Goal: Transaction & Acquisition: Purchase product/service

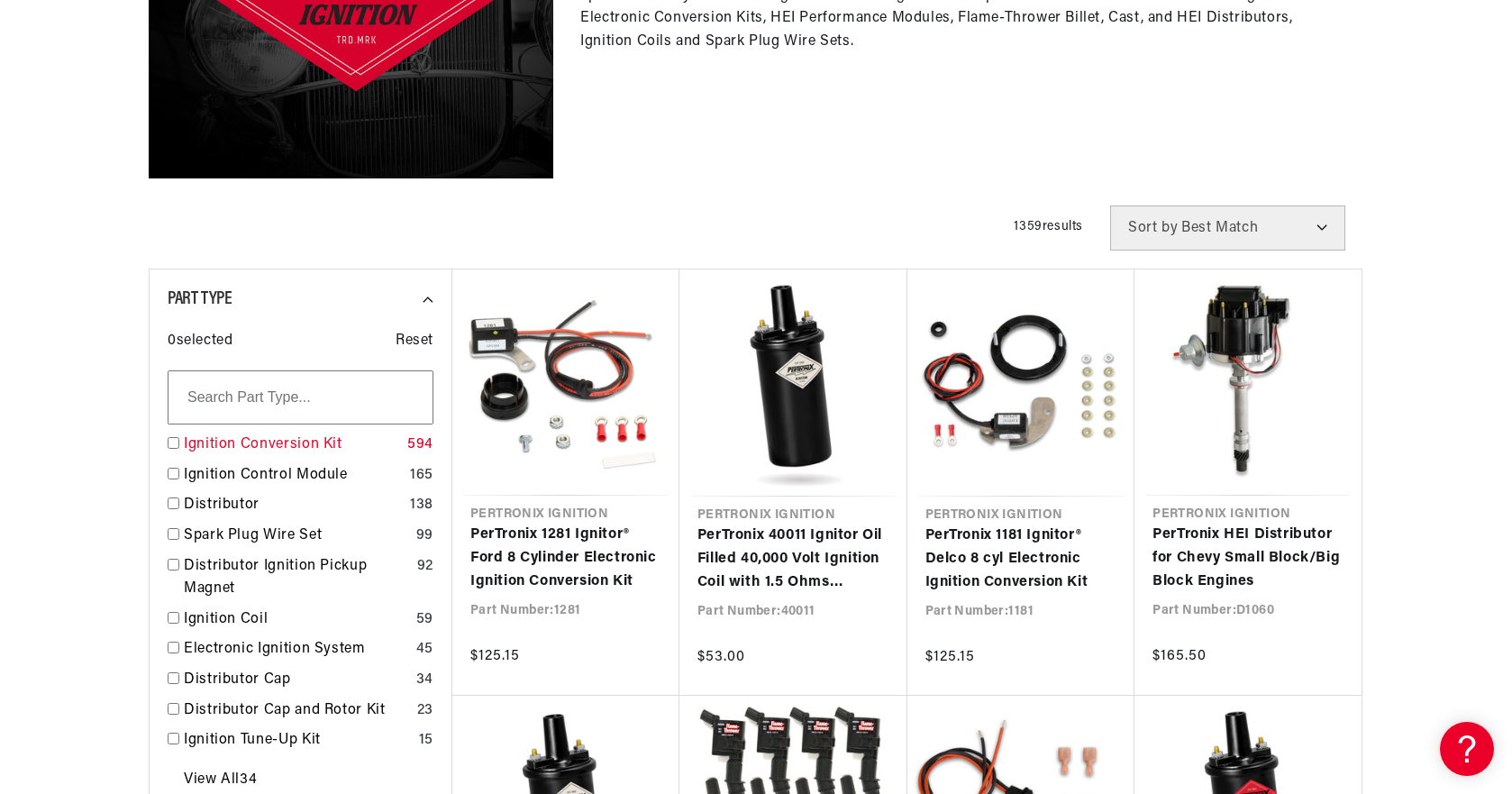
scroll to position [0, 546]
click at [174, 442] on input "checkbox" at bounding box center [174, 443] width 12 height 12
checkbox input "true"
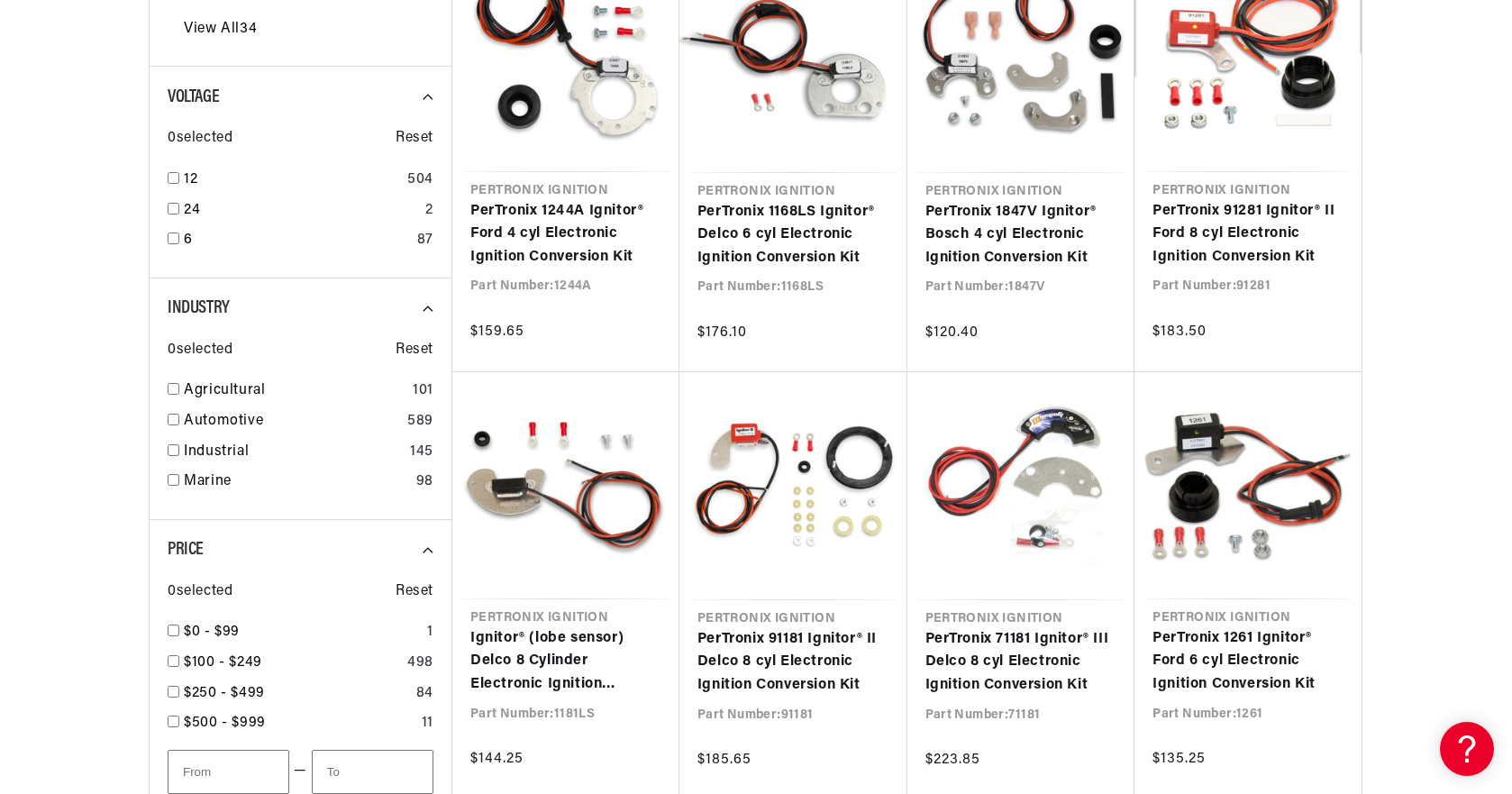
scroll to position [0, 546]
click at [171, 388] on input "checkbox" at bounding box center [174, 389] width 12 height 12
checkbox input "true"
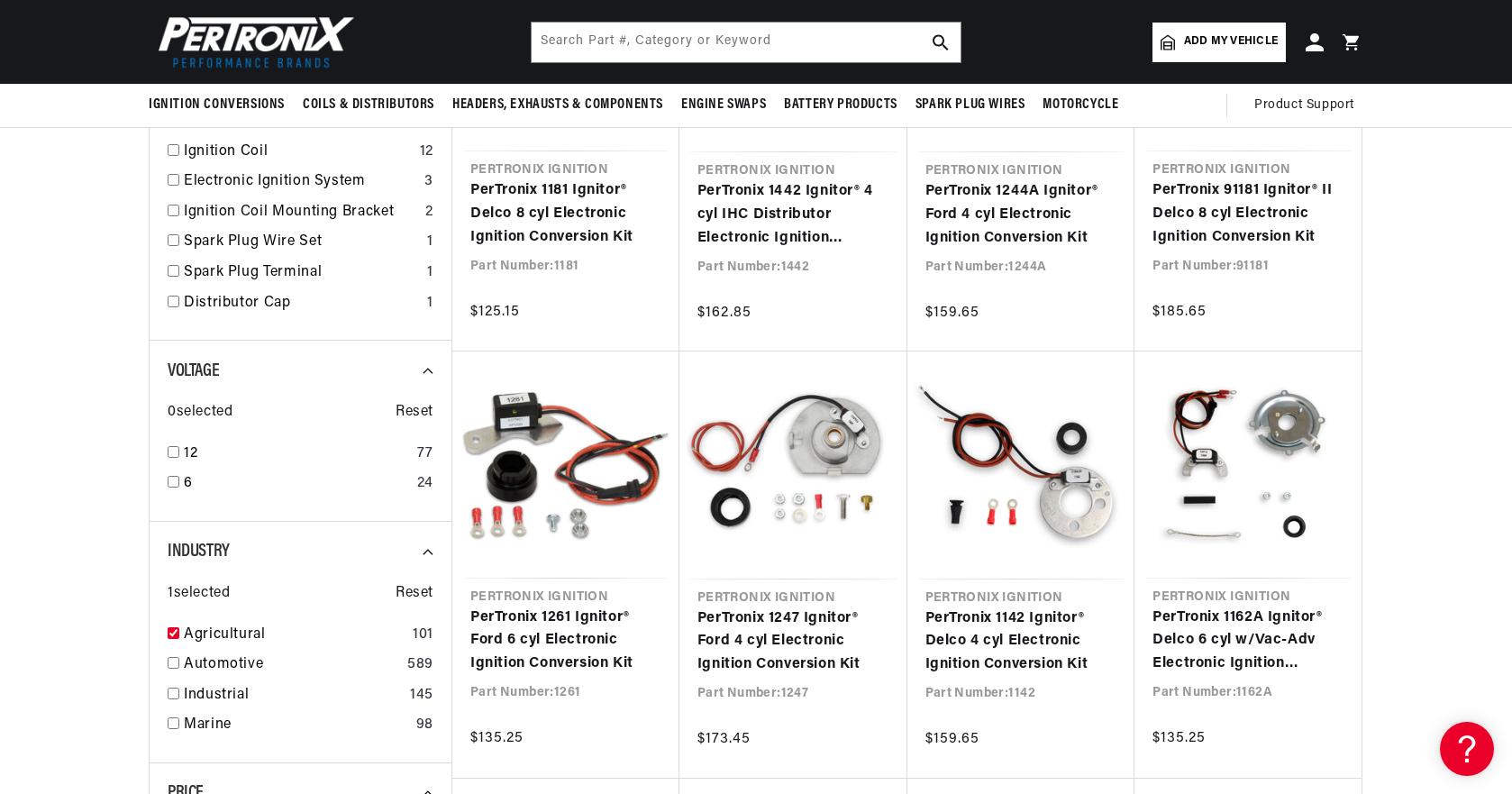
scroll to position [751, 0]
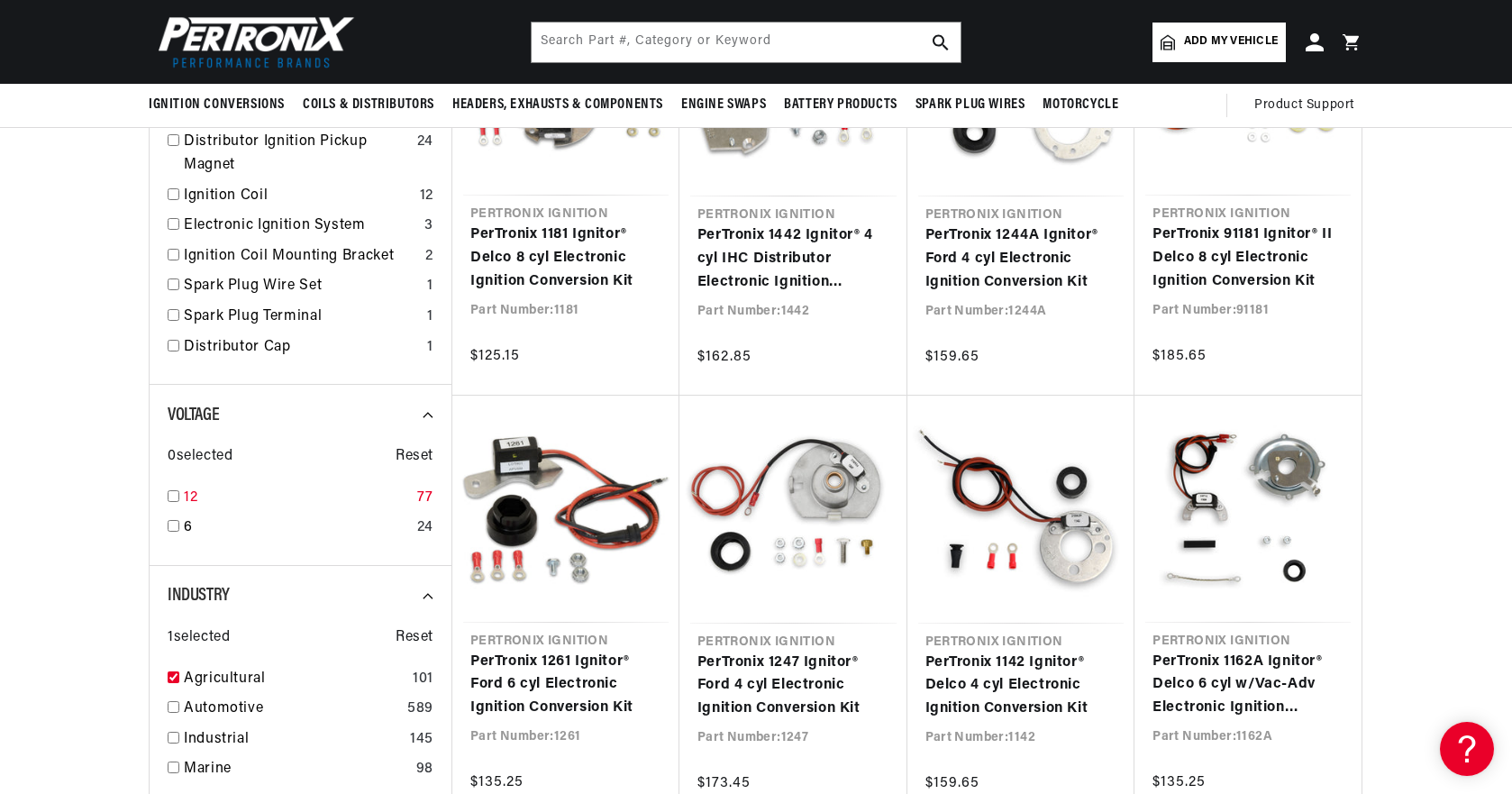
click at [171, 496] on input "checkbox" at bounding box center [174, 496] width 12 height 12
checkbox input "true"
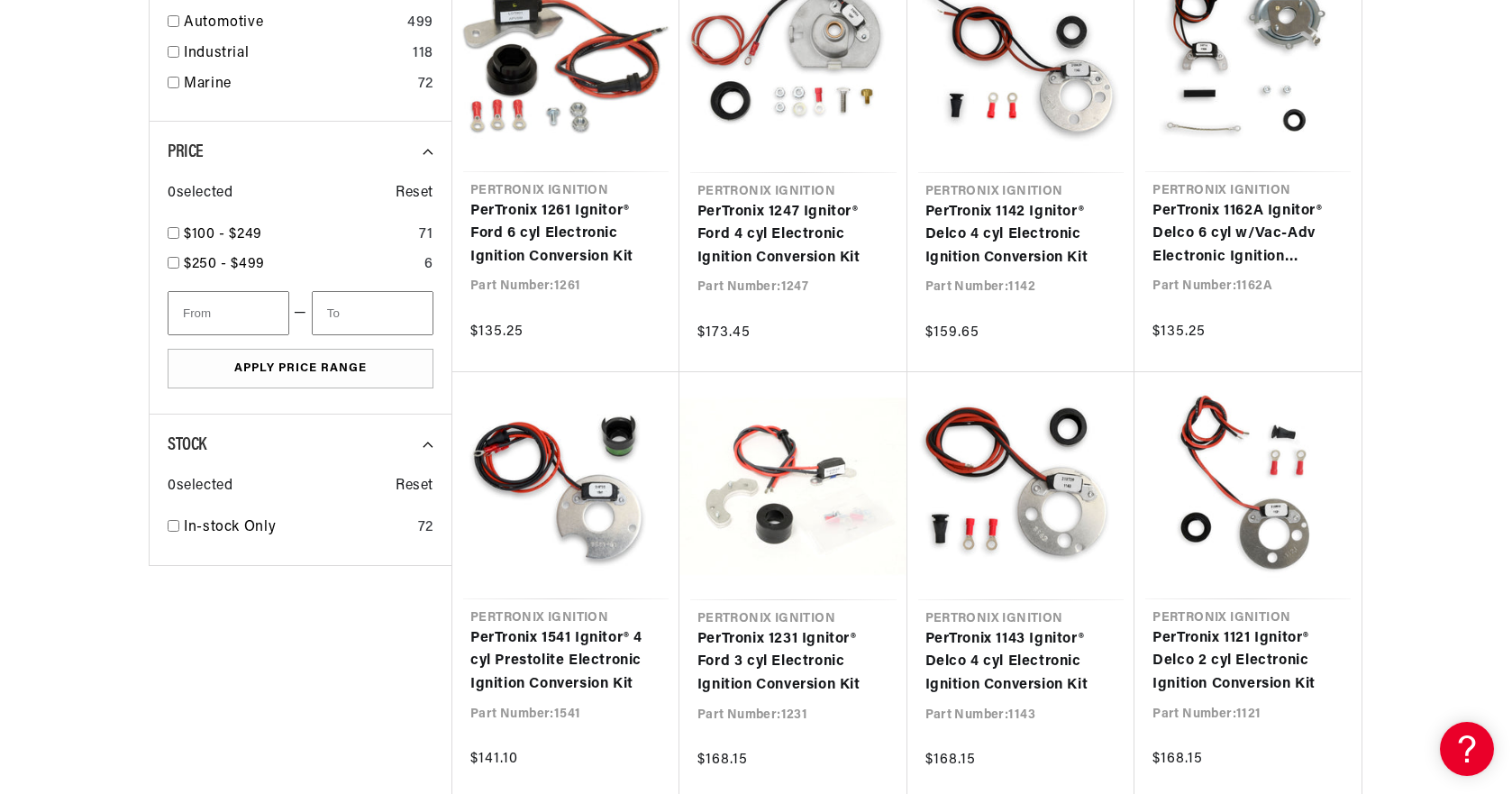
scroll to position [0, 209]
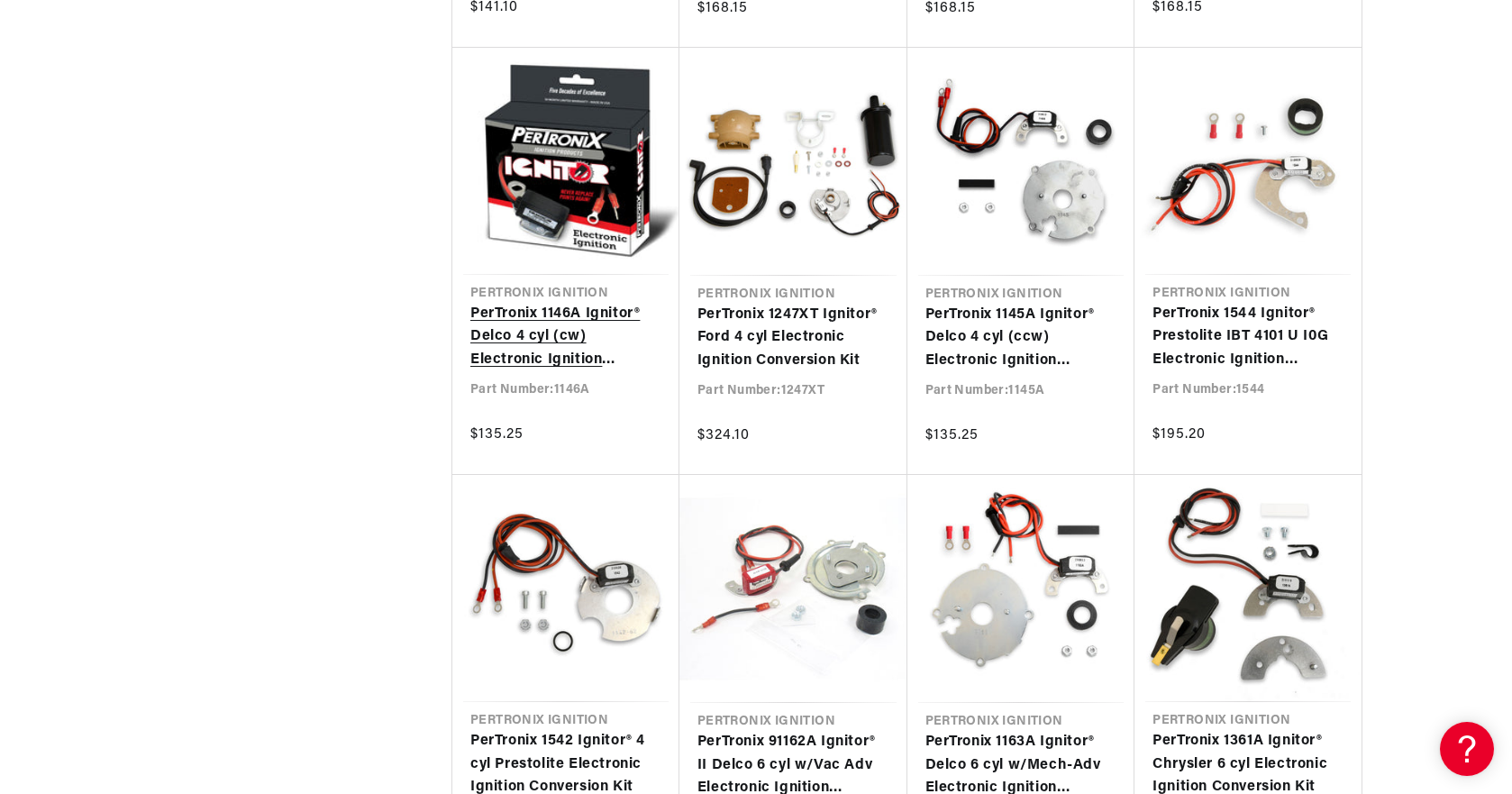
click at [534, 323] on link "PerTronix 1146A Ignitor® Delco 4 cyl (cw) Electronic Ignition Conversion Kit" at bounding box center [566, 338] width 191 height 70
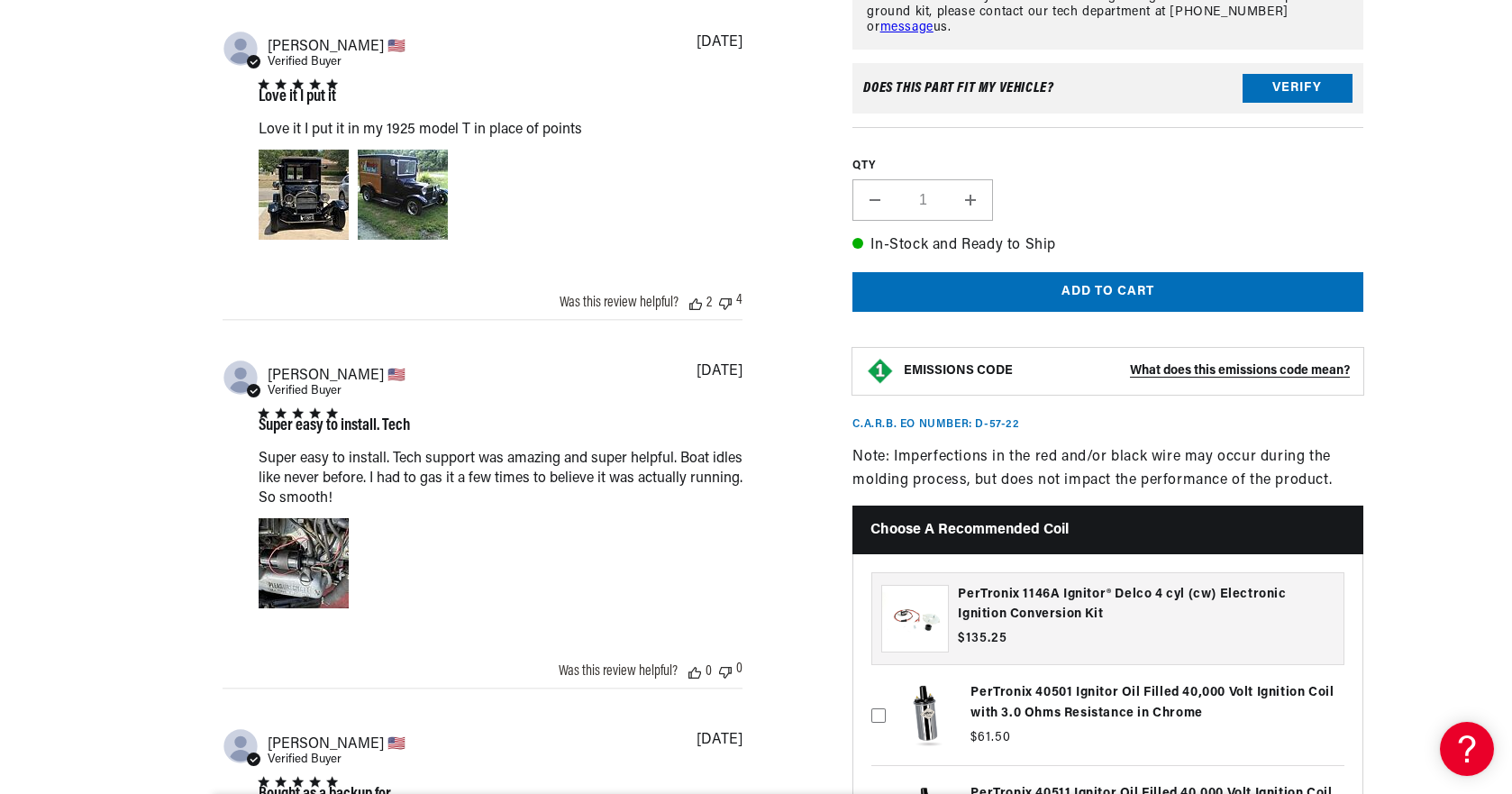
scroll to position [0, 546]
click at [1461, 747] on icon at bounding box center [1464, 745] width 27 height 135
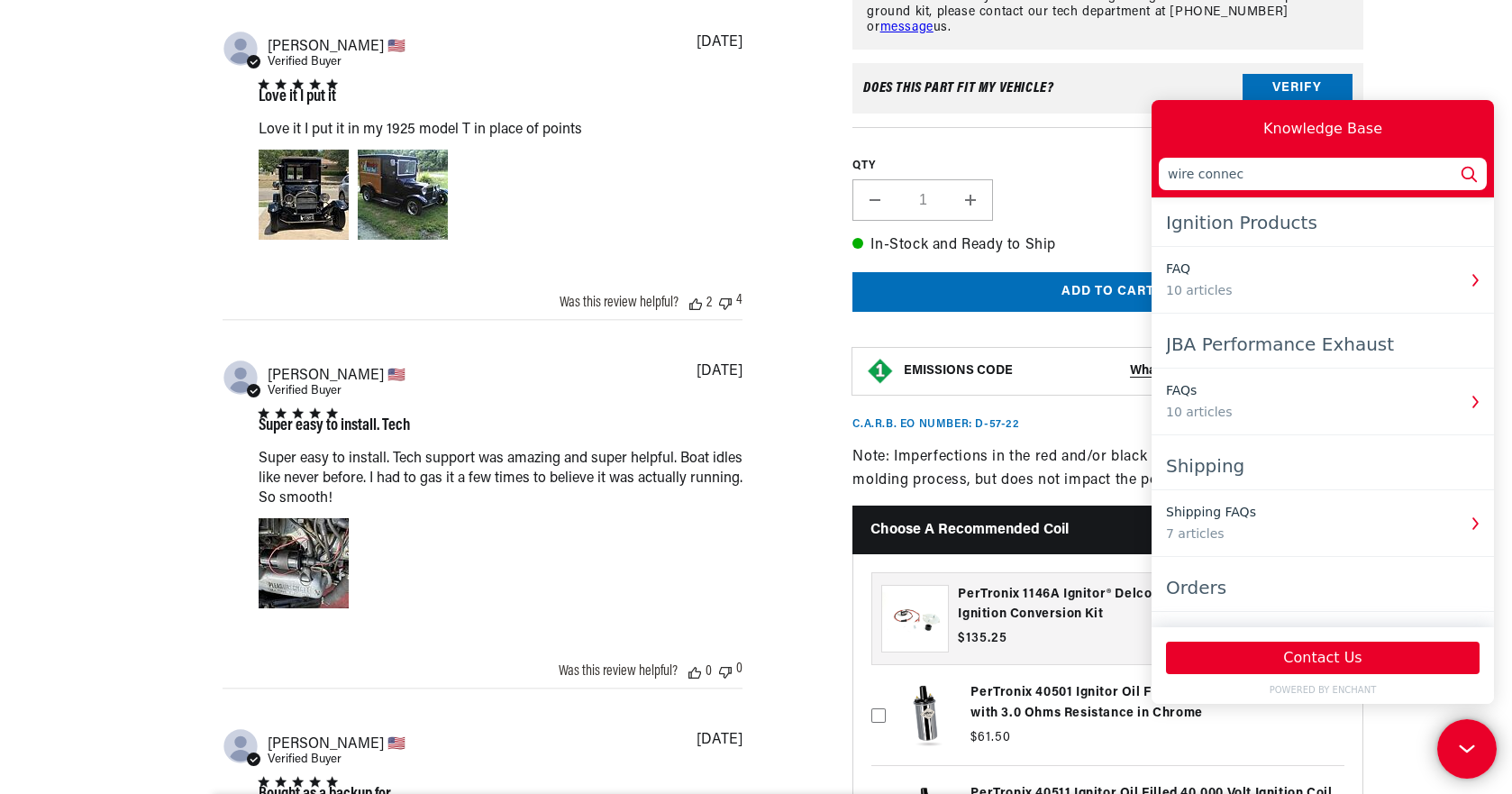
scroll to position [0, 0]
type input "wire connections to coil"
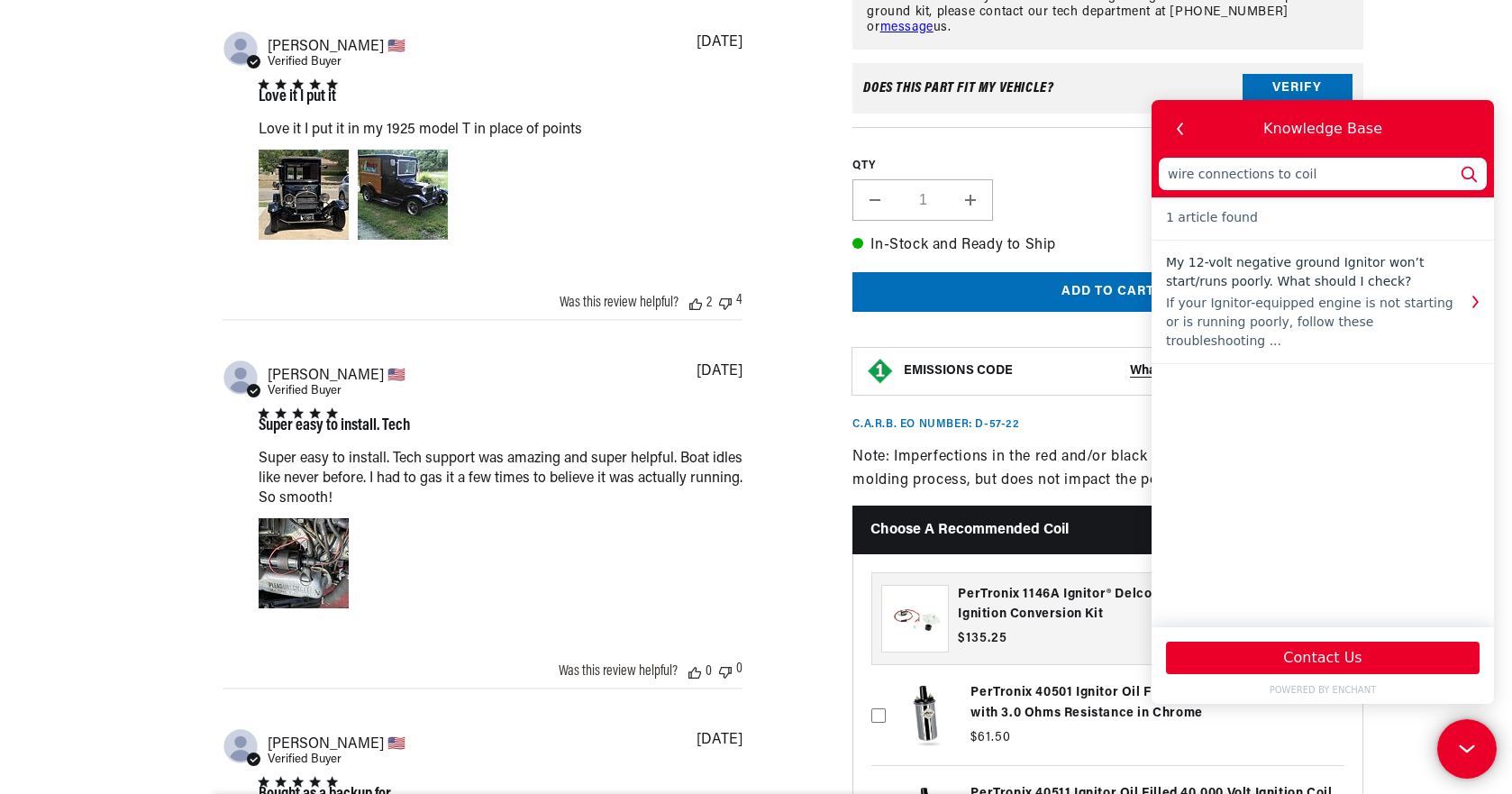
scroll to position [0, 546]
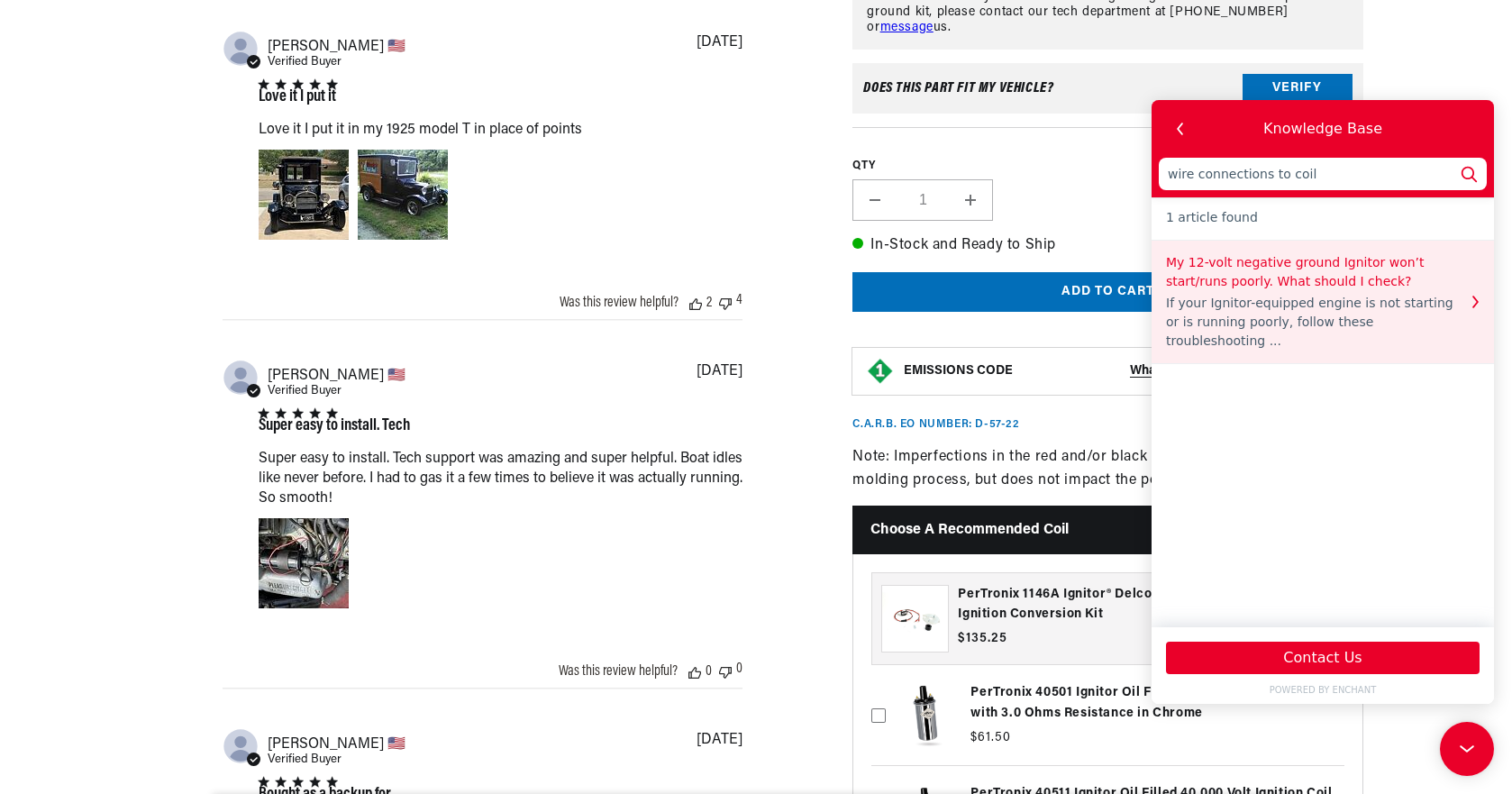
click at [1475, 296] on use "button" at bounding box center [1476, 302] width 7 height 12
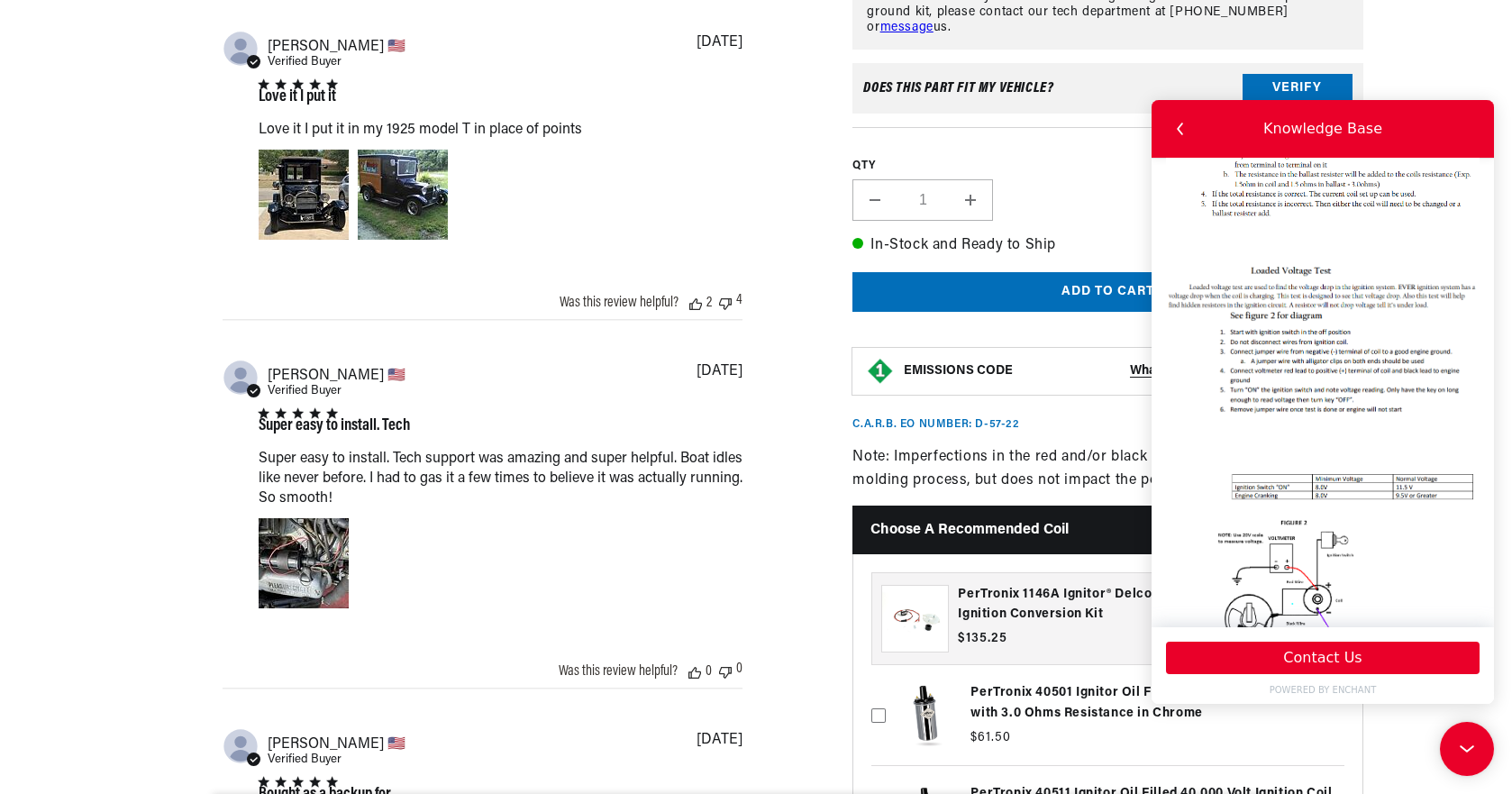
scroll to position [1954, 0]
click at [1313, 462] on img at bounding box center [1323, 628] width 313 height 333
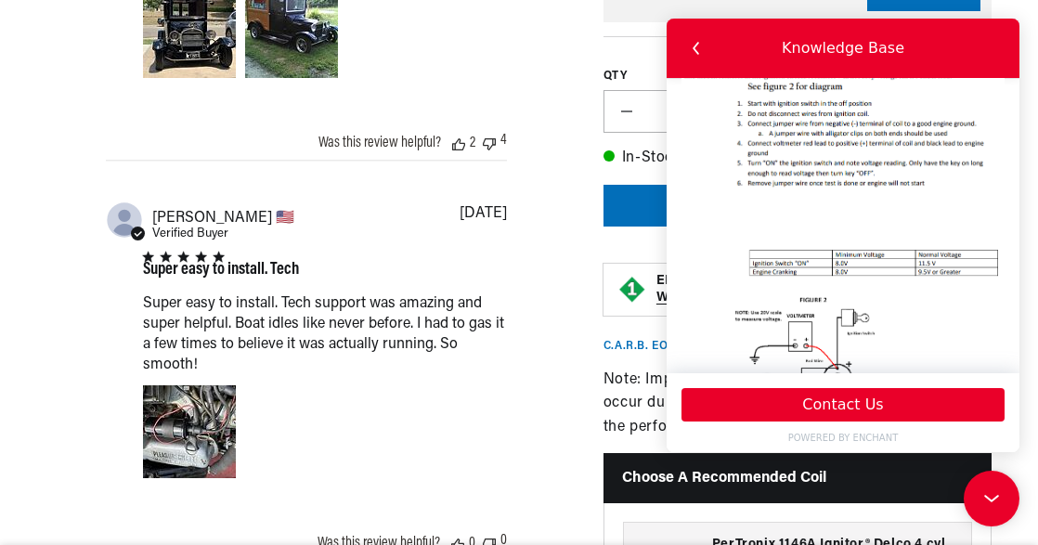
scroll to position [0, 0]
click at [501, 59] on div "Love it I put it Love it I put it in my 1925 model T in place of points read mo…" at bounding box center [325, 4] width 364 height 183
